Goal: Task Accomplishment & Management: Use online tool/utility

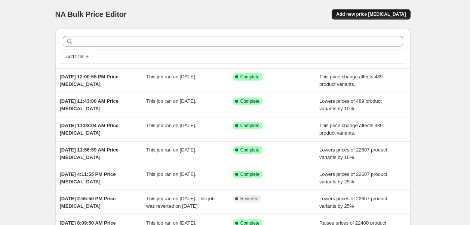
click at [365, 15] on span "Add new price [MEDICAL_DATA]" at bounding box center [371, 14] width 70 height 6
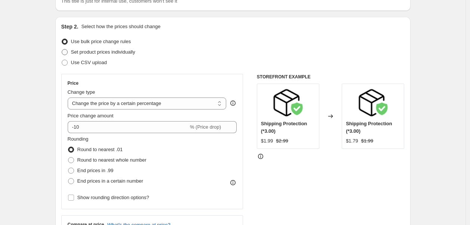
scroll to position [83, 0]
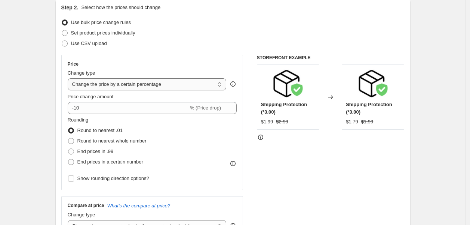
click at [119, 86] on select "Change the price to a certain amount Change the price by a certain amount Chang…" at bounding box center [147, 84] width 159 height 12
select select "ecap"
click at [70, 78] on select "Change the price to a certain amount Change the price by a certain amount Chang…" at bounding box center [147, 84] width 159 height 12
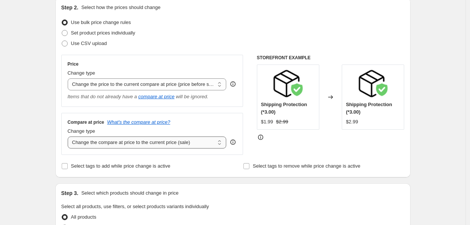
click at [115, 146] on select "Change the compare at price to the current price (sale) Change the compare at p…" at bounding box center [147, 142] width 159 height 12
select select "remove"
click at [70, 137] on select "Change the compare at price to the current price (sale) Change the compare at p…" at bounding box center [147, 142] width 159 height 12
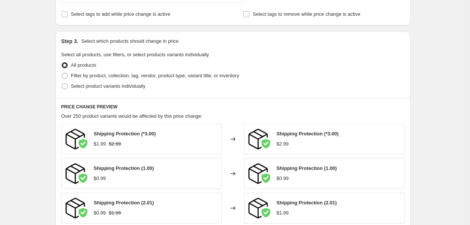
scroll to position [249, 0]
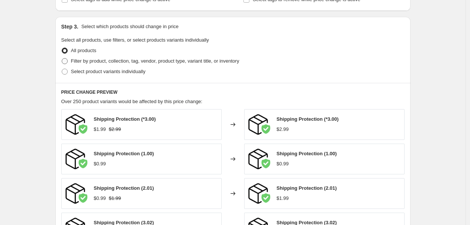
click at [100, 63] on span "Filter by product, collection, tag, vendor, product type, variant title, or inv…" at bounding box center [155, 61] width 168 height 6
click at [62, 58] on input "Filter by product, collection, tag, vendor, product type, variant title, or inv…" at bounding box center [62, 58] width 0 height 0
radio input "true"
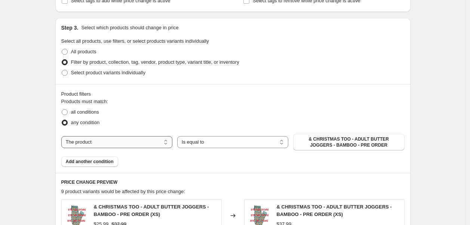
click at [135, 143] on select "The product The product's collection The product's tag The product's vendor The…" at bounding box center [116, 142] width 111 height 12
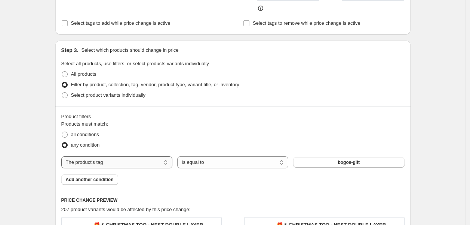
drag, startPoint x: 130, startPoint y: 153, endPoint x: 133, endPoint y: 156, distance: 4.0
click at [130, 156] on select "The product The product's collection The product's tag The product's vendor The…" at bounding box center [116, 162] width 111 height 12
select select "collection"
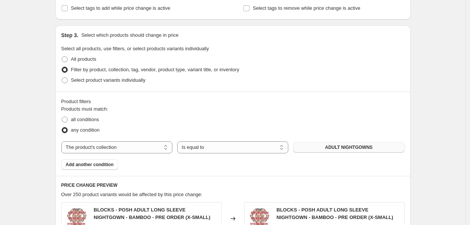
click at [346, 148] on span "ADULT NIGHTGOWNS" at bounding box center [349, 147] width 48 height 6
click at [327, 149] on button "ADULT NIGHTGOWNS" at bounding box center [348, 147] width 111 height 10
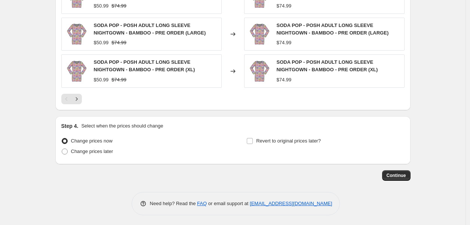
scroll to position [545, 0]
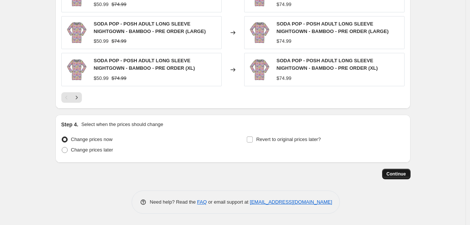
click at [399, 172] on span "Continue" at bounding box center [396, 174] width 19 height 6
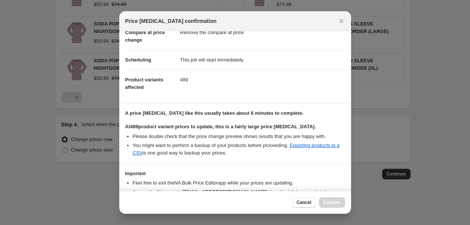
scroll to position [85, 0]
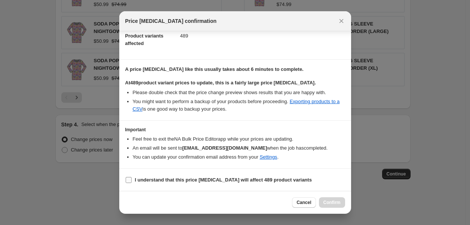
click at [129, 179] on input "I understand that this price [MEDICAL_DATA] will affect 489 product variants" at bounding box center [129, 180] width 6 height 6
checkbox input "true"
click at [335, 202] on span "Confirm" at bounding box center [332, 202] width 17 height 6
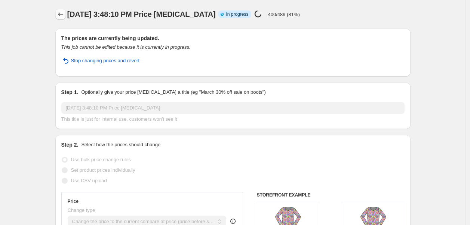
click at [64, 12] on icon "Price change jobs" at bounding box center [60, 13] width 7 height 7
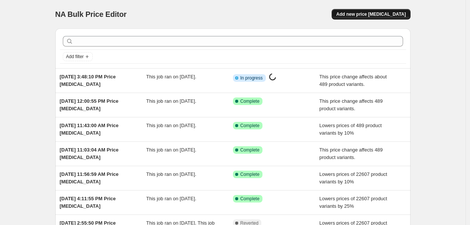
click at [388, 17] on button "Add new price [MEDICAL_DATA]" at bounding box center [371, 14] width 79 height 10
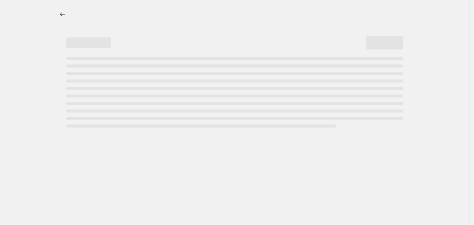
select select "percentage"
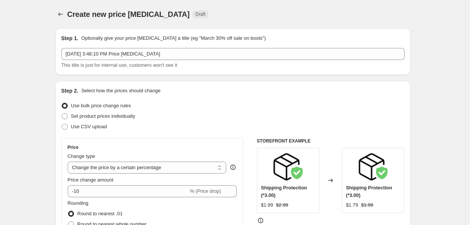
select select "percentage"
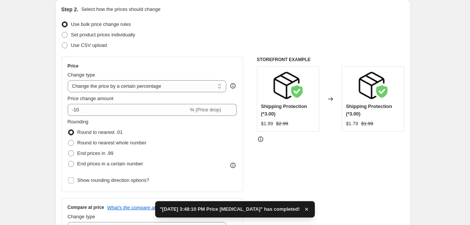
scroll to position [83, 0]
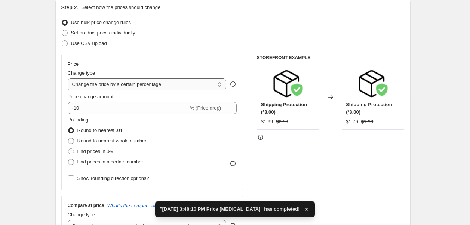
click at [140, 87] on select "Change the price to a certain amount Change the price by a certain amount Chang…" at bounding box center [147, 84] width 159 height 12
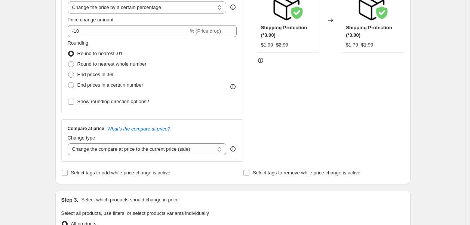
scroll to position [166, 0]
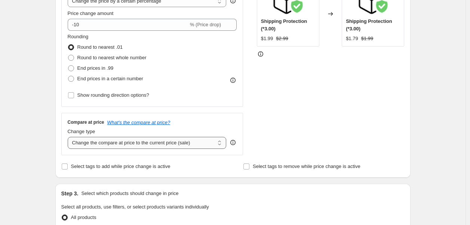
click at [113, 143] on select "Change the compare at price to the current price (sale) Change the compare at p…" at bounding box center [147, 143] width 159 height 12
click at [46, 95] on div "Create new price [MEDICAL_DATA]. This page is ready Create new price [MEDICAL_D…" at bounding box center [233, 208] width 466 height 748
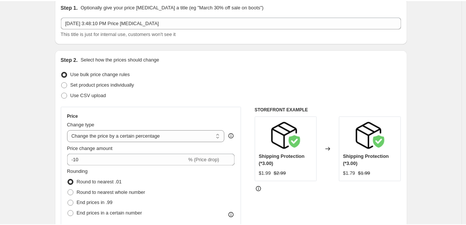
scroll to position [0, 0]
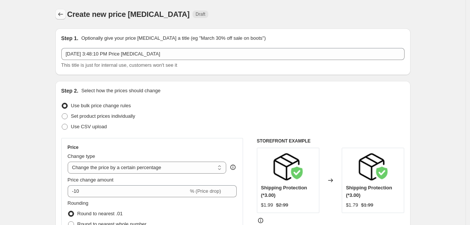
click at [62, 14] on icon "Price change jobs" at bounding box center [60, 13] width 7 height 7
